Goal: Task Accomplishment & Management: Use online tool/utility

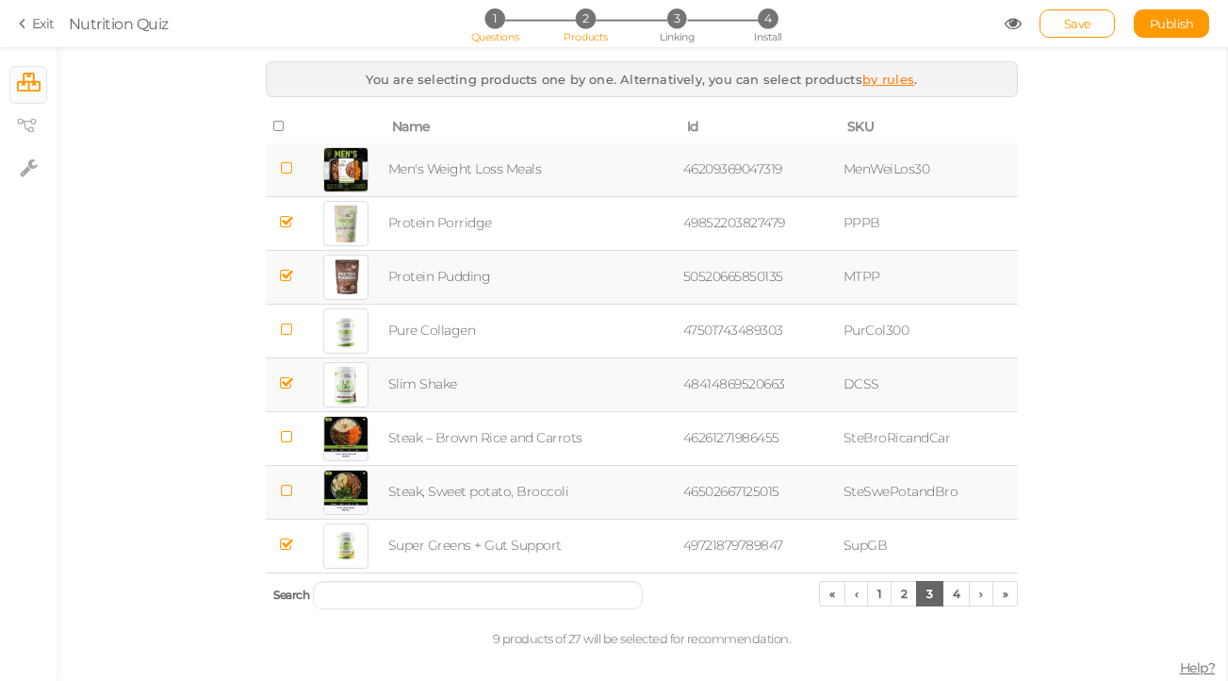
click at [501, 27] on li "1 Questions" at bounding box center [495, 18] width 88 height 20
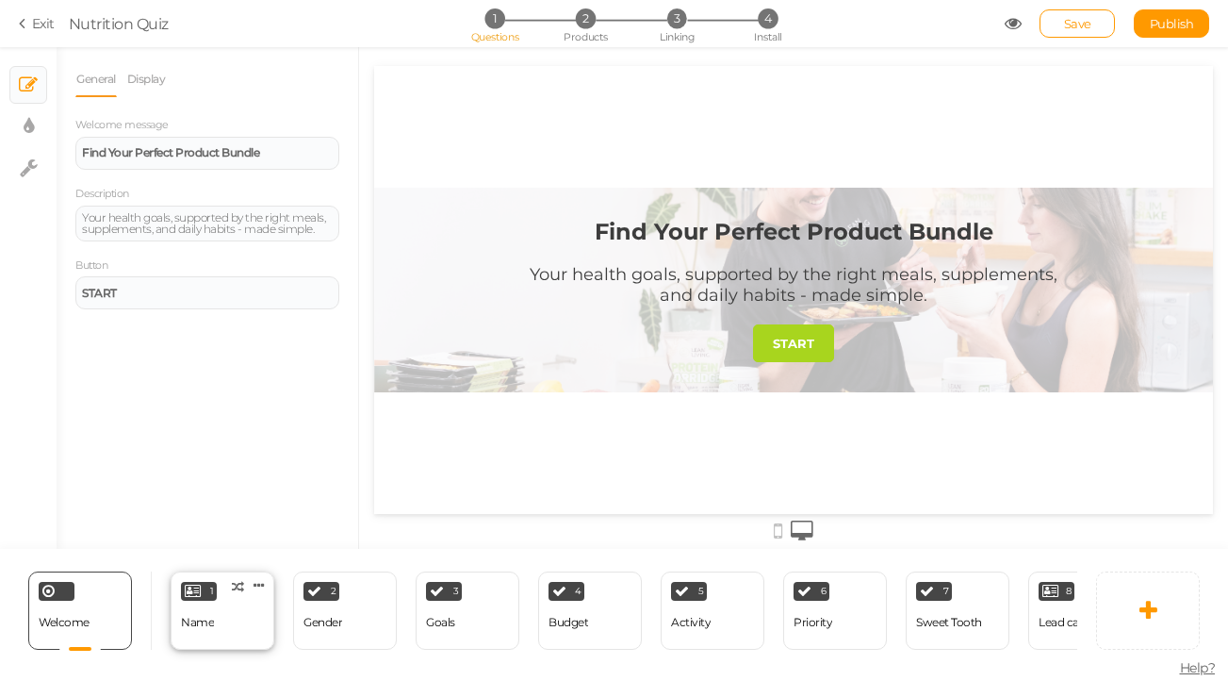
click at [240, 625] on div "1 Name × Define the conditions to show this slide. Clone Change type Delete" at bounding box center [223, 610] width 104 height 78
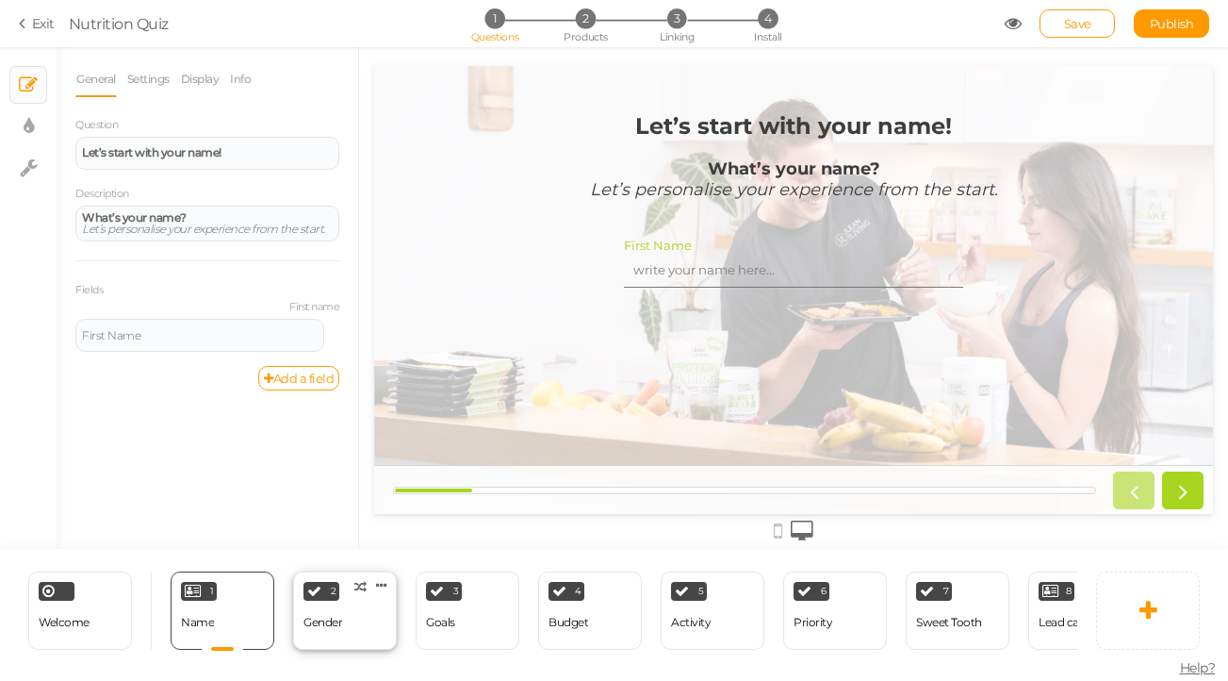
click at [350, 609] on div "2 Gender × Define the conditions to show this slide. Clone Change type Delete" at bounding box center [345, 610] width 104 height 78
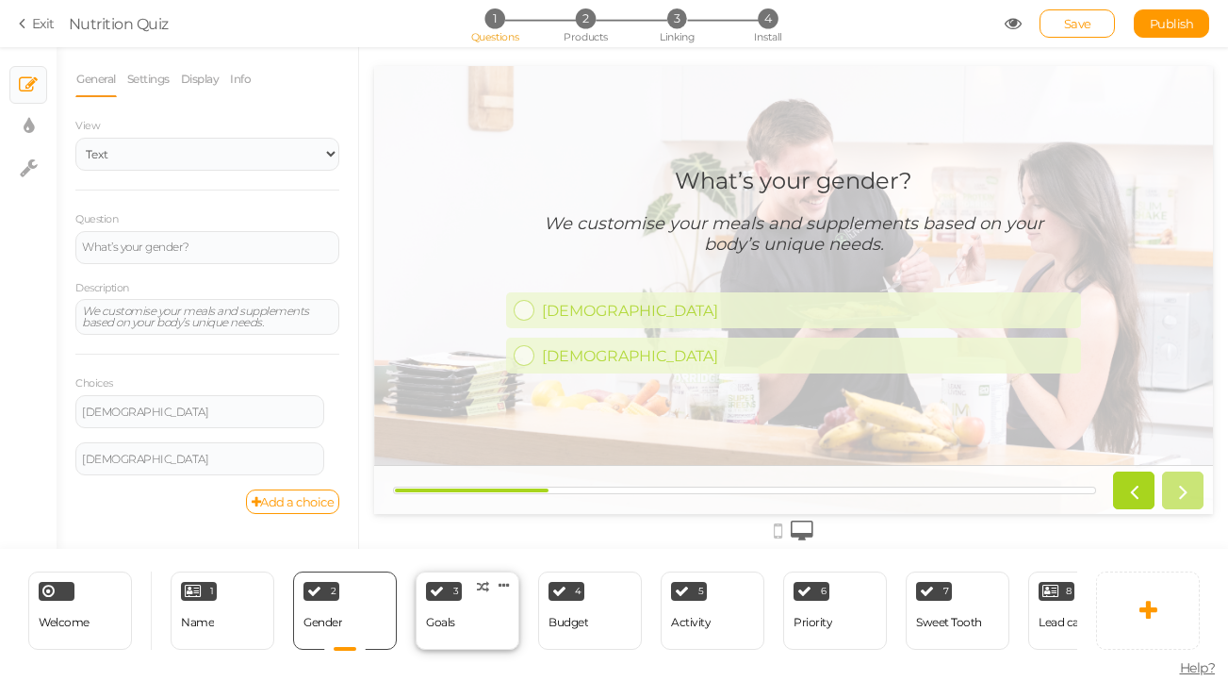
click at [461, 610] on div "3 Goals × Define the conditions to show this slide. Clone Change type Delete" at bounding box center [468, 610] width 104 height 78
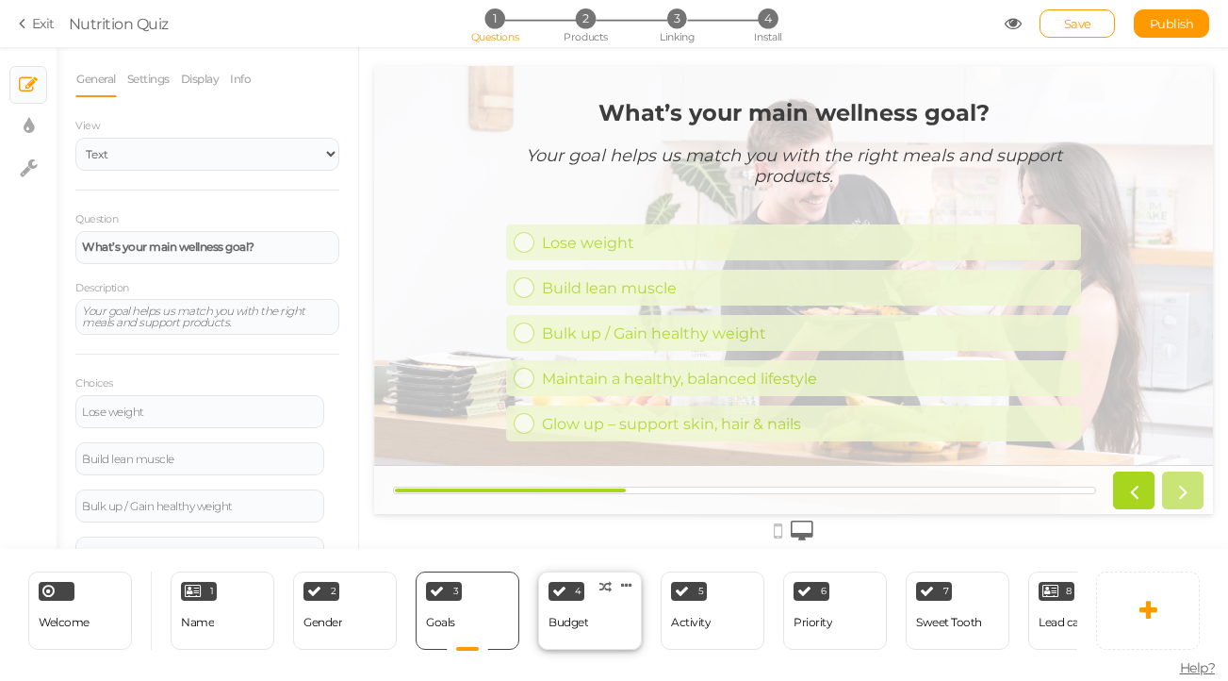
click at [605, 619] on div "4 Budget × Define the conditions to show this slide. Clone Change type Delete" at bounding box center [590, 610] width 104 height 78
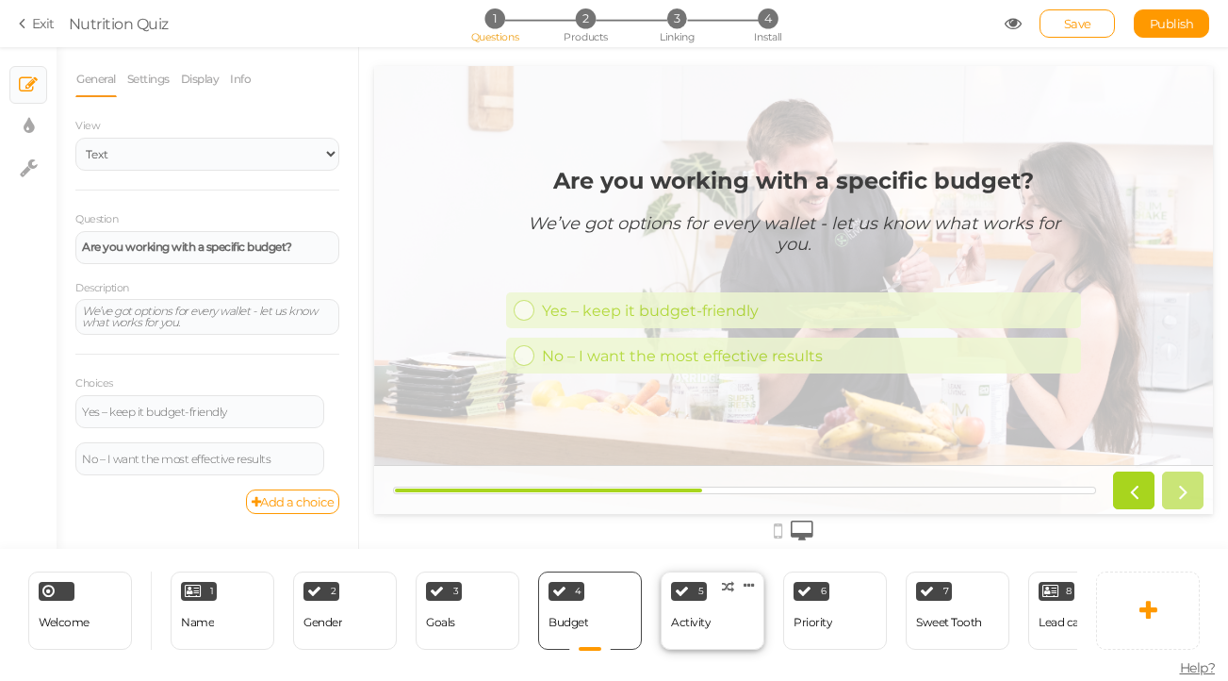
click at [721, 612] on div "5 Activity × Define the conditions to show this slide. Clone Change type Delete" at bounding box center [713, 610] width 104 height 78
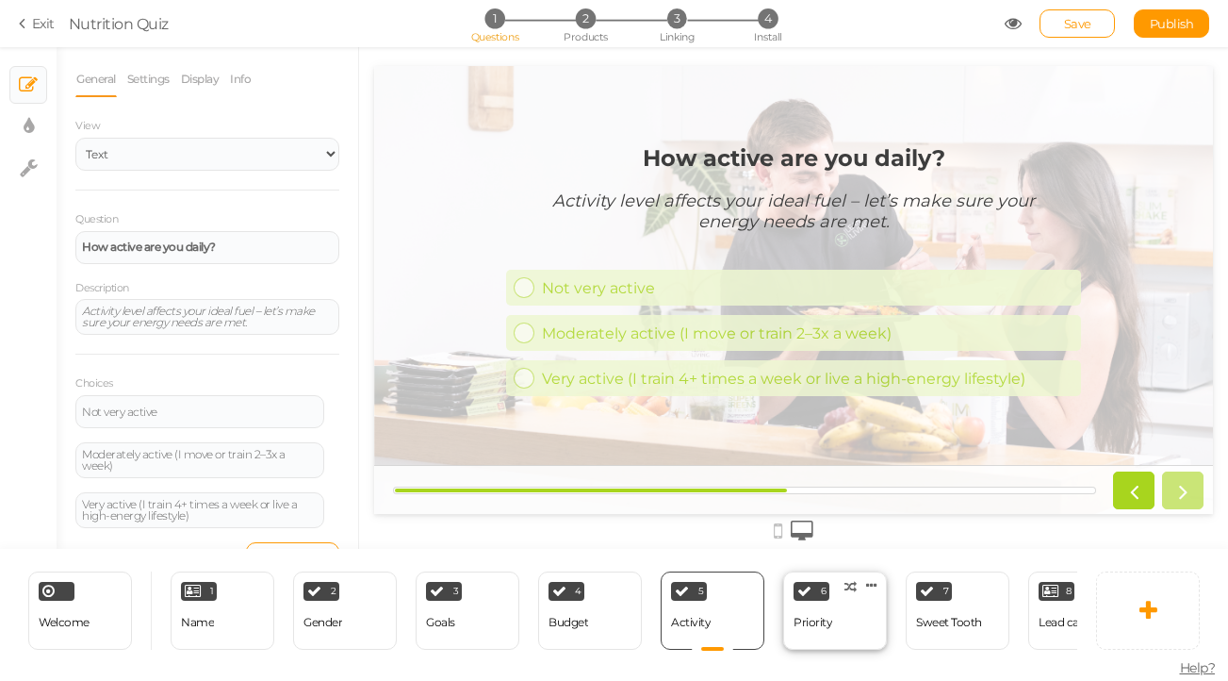
click at [805, 604] on div "6 Priority × Define the conditions to show this slide. Clone Change type Delete" at bounding box center [835, 610] width 104 height 78
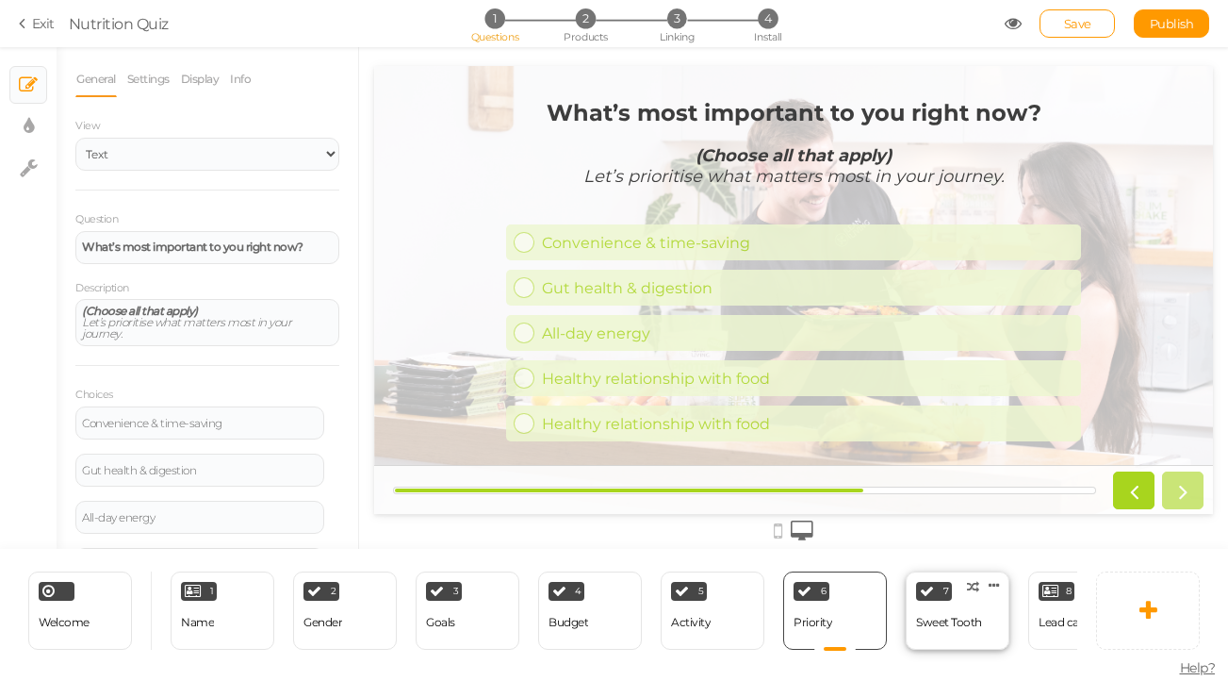
click at [948, 612] on div "Sweet Tooth" at bounding box center [949, 622] width 66 height 33
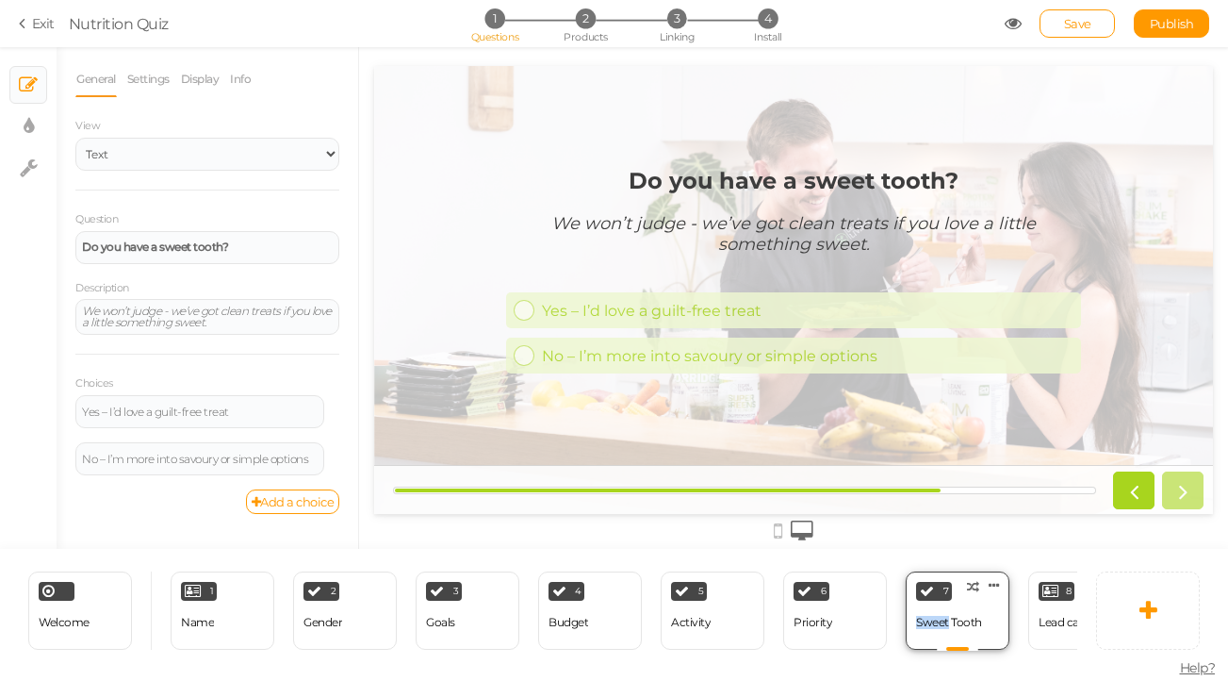
click at [948, 612] on div "Sweet Tooth" at bounding box center [949, 622] width 66 height 33
click at [1087, 20] on span "Save" at bounding box center [1077, 23] width 27 height 15
